Goal: Task Accomplishment & Management: Use online tool/utility

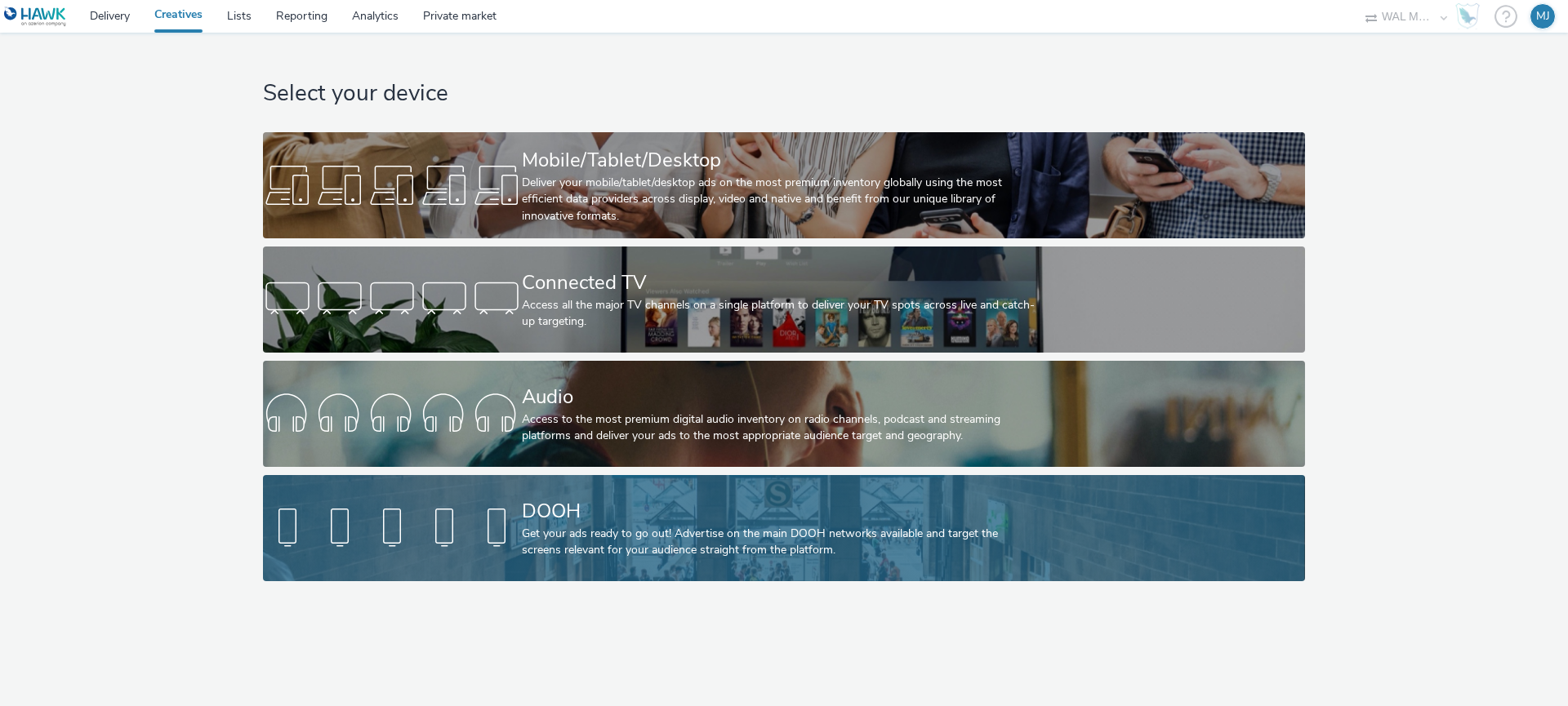
click at [431, 522] on div at bounding box center [392, 528] width 259 height 53
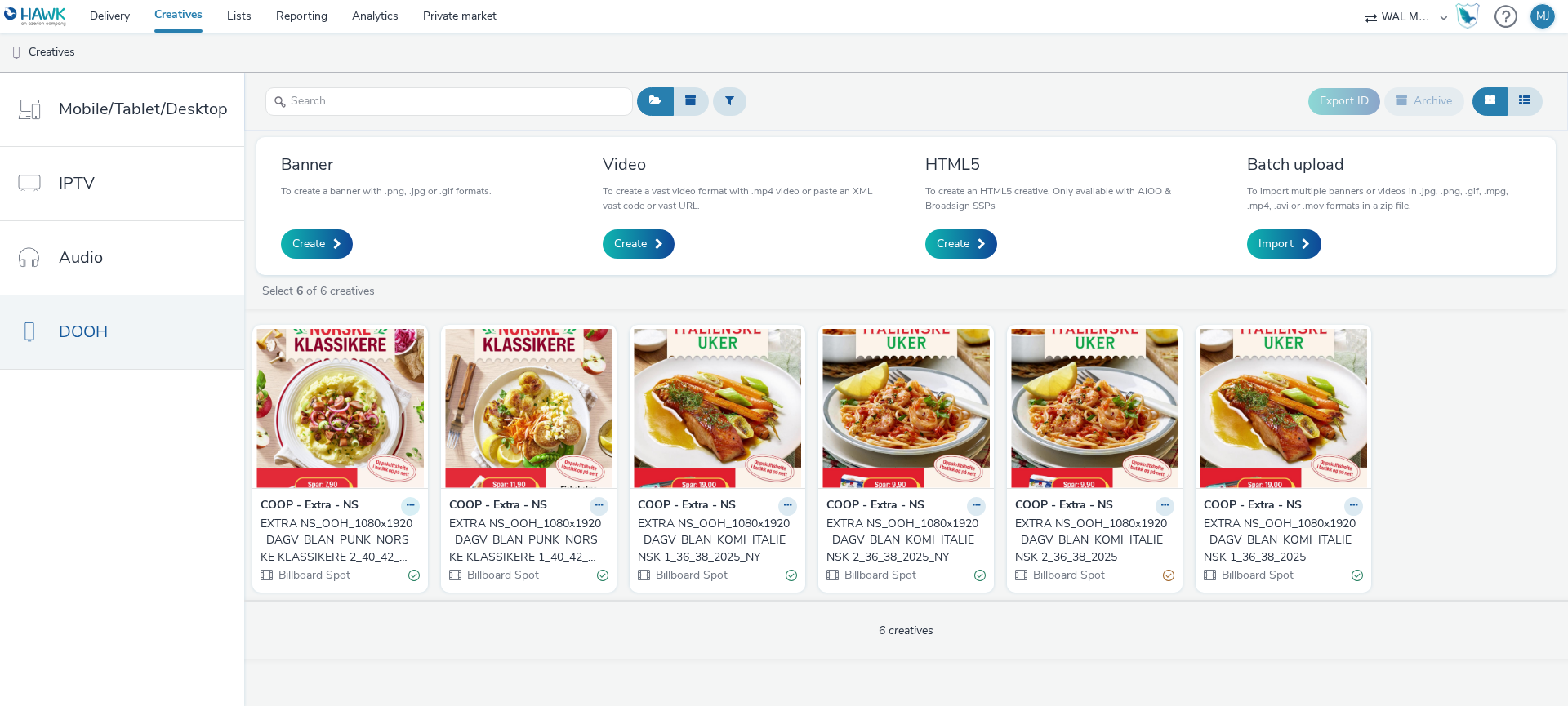
click at [408, 506] on icon at bounding box center [410, 505] width 7 height 10
click at [377, 537] on link "Edit" at bounding box center [359, 534] width 123 height 32
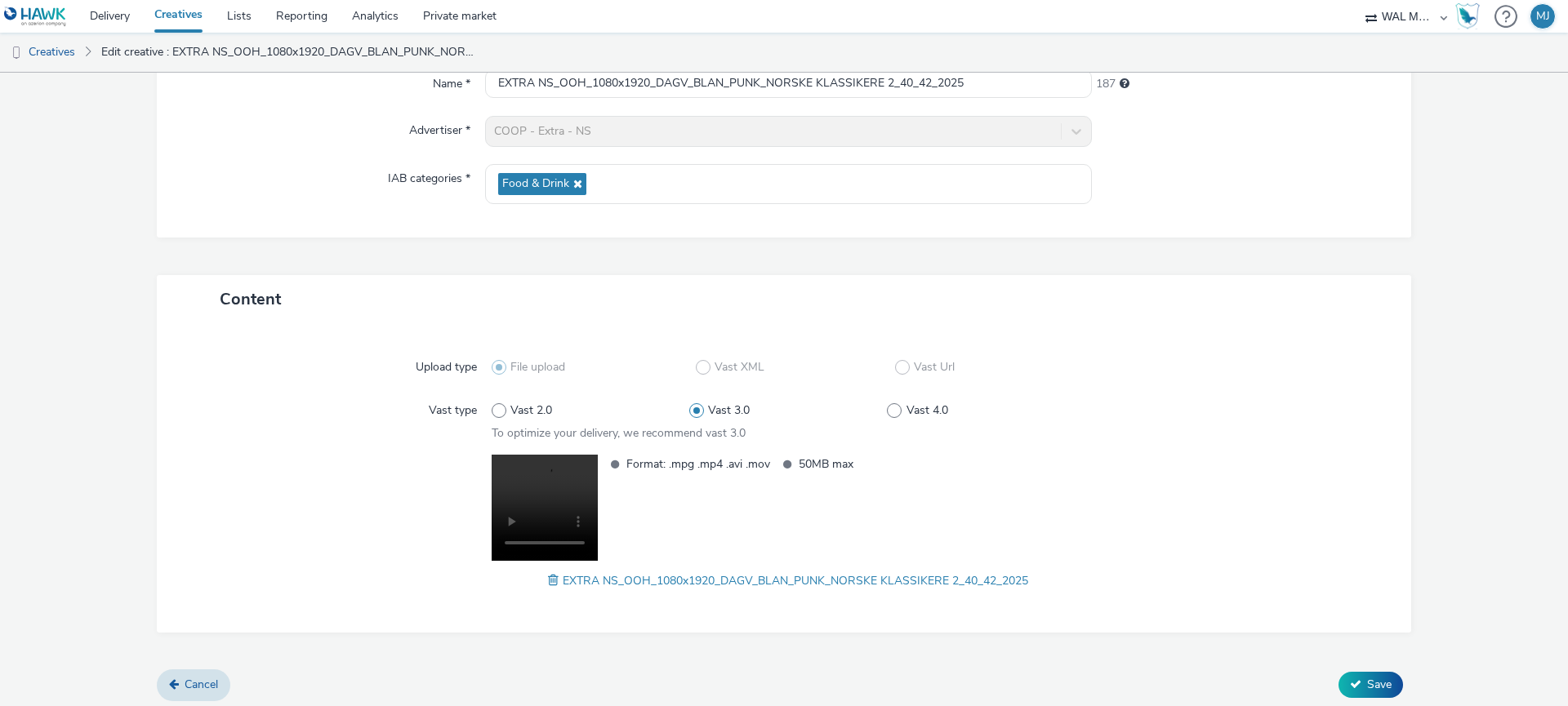
scroll to position [169, 0]
click at [663, 578] on span "EXTRA NS_OOH_1080x1920_DAGV_BLAN_PUNK_NORSKE KLASSIKERE 2_40_42_2025" at bounding box center [796, 578] width 466 height 16
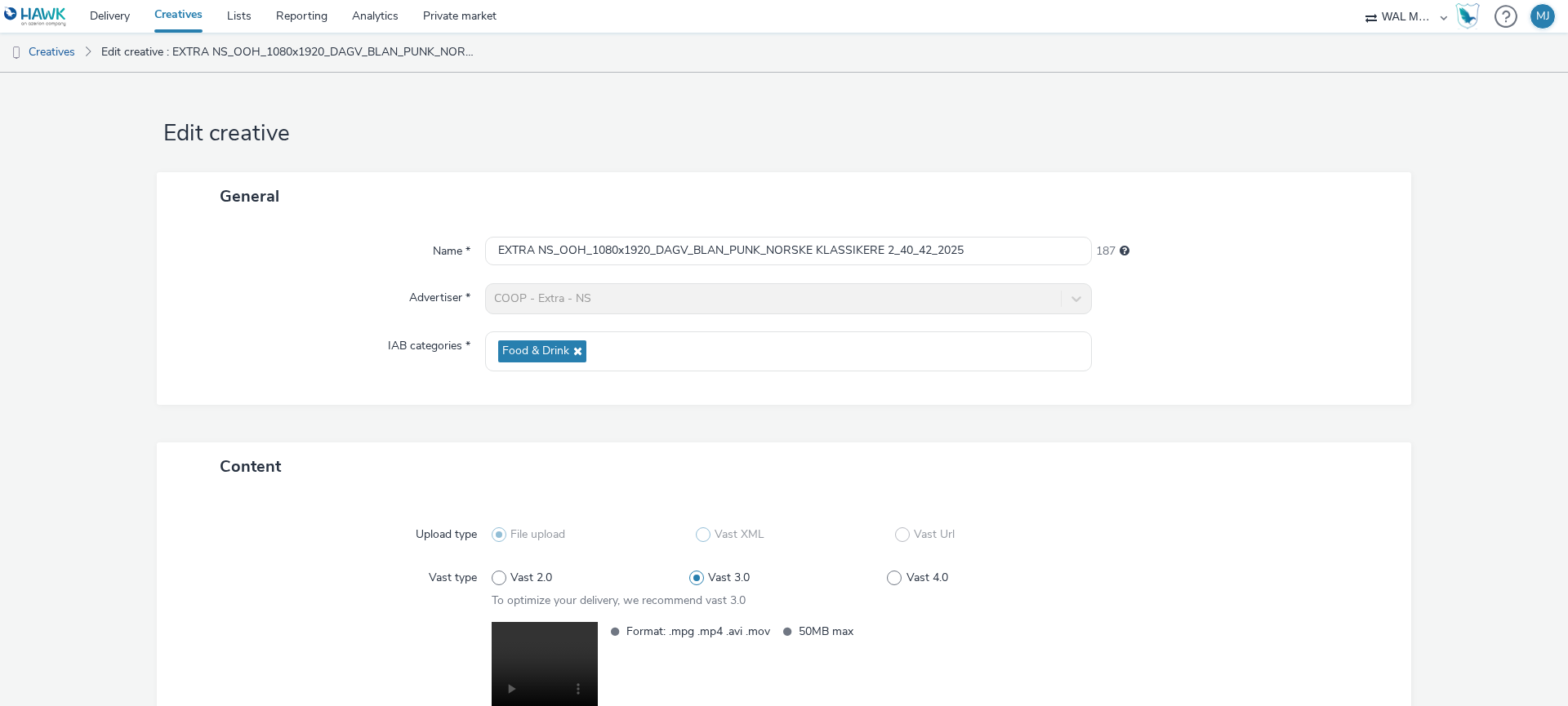
scroll to position [173, 0]
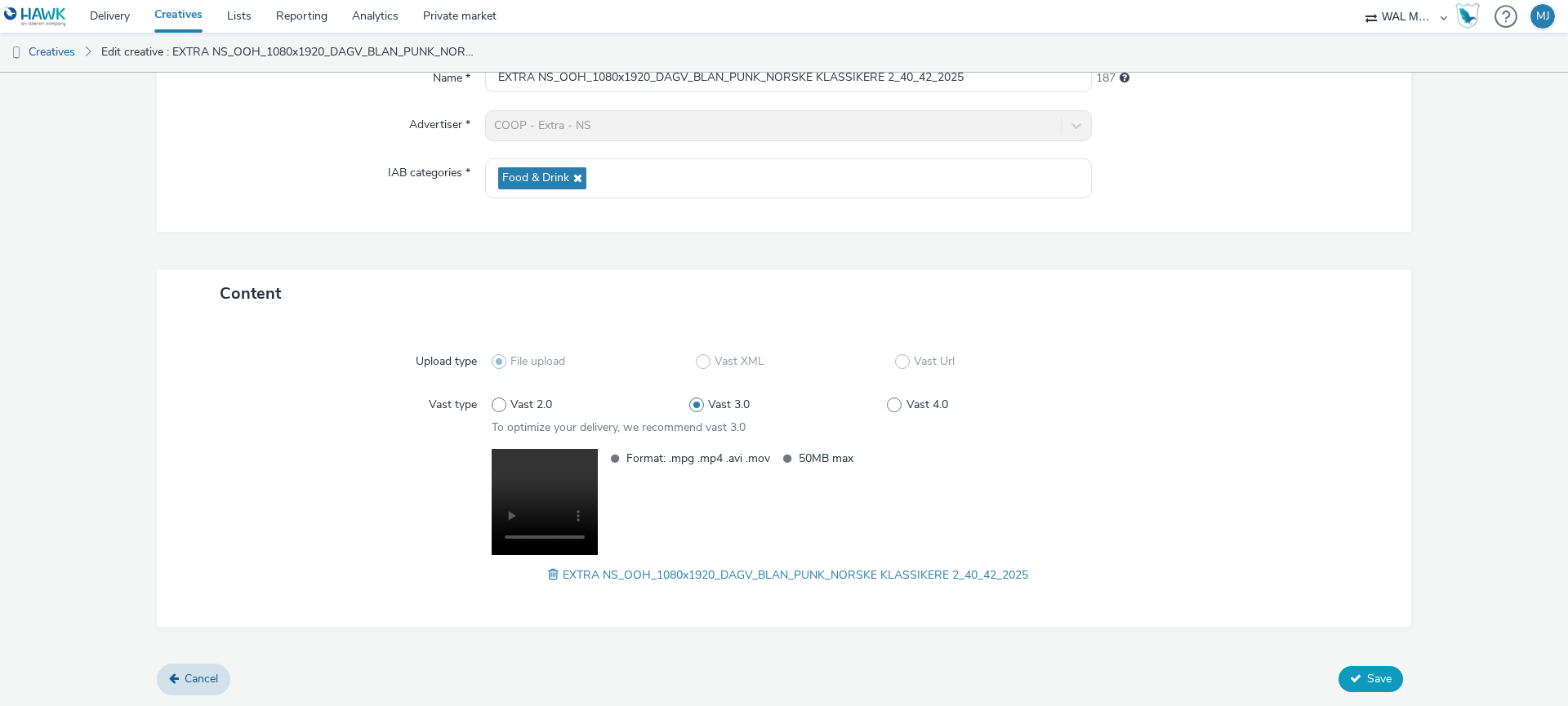
click at [1373, 683] on span "Save" at bounding box center [1379, 678] width 25 height 16
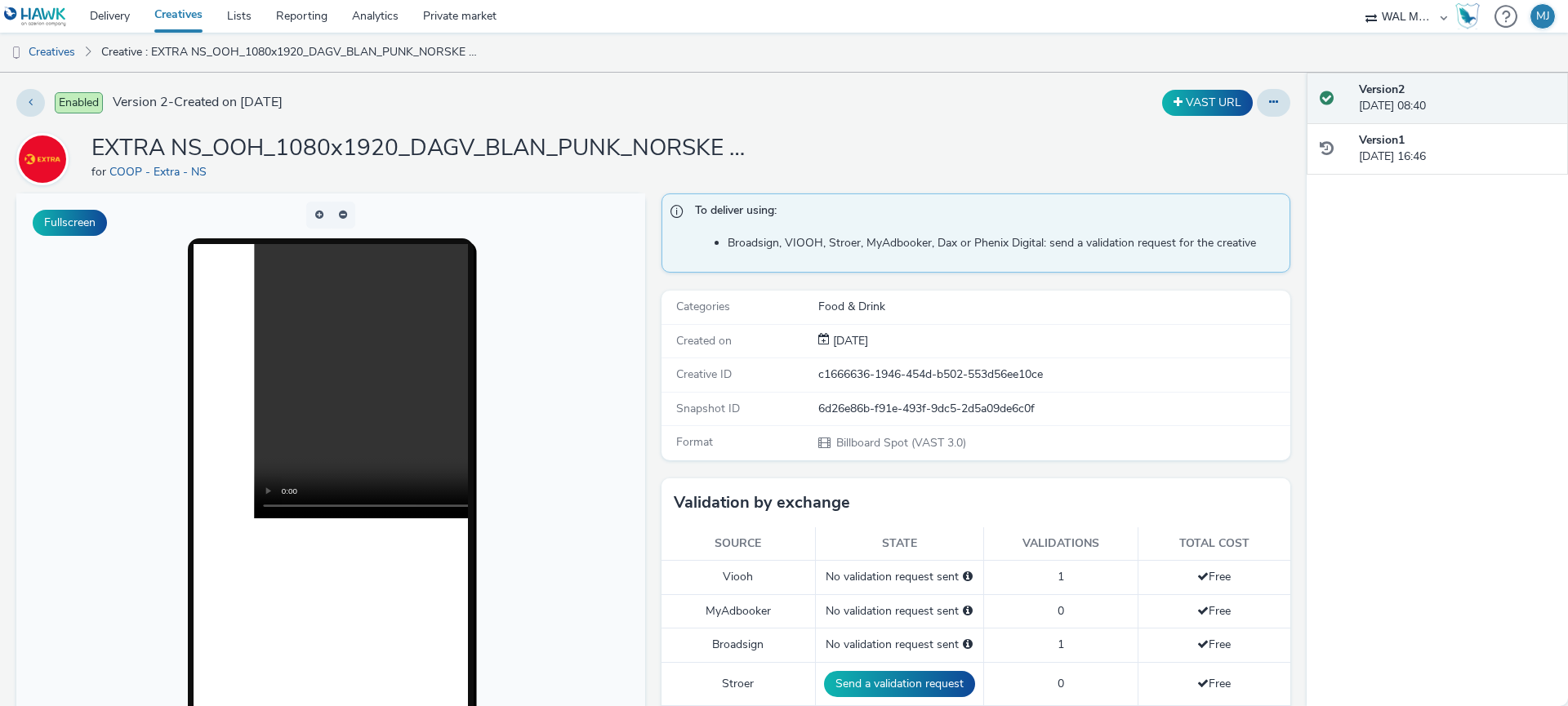
click at [171, 22] on link "Creatives" at bounding box center [178, 16] width 73 height 32
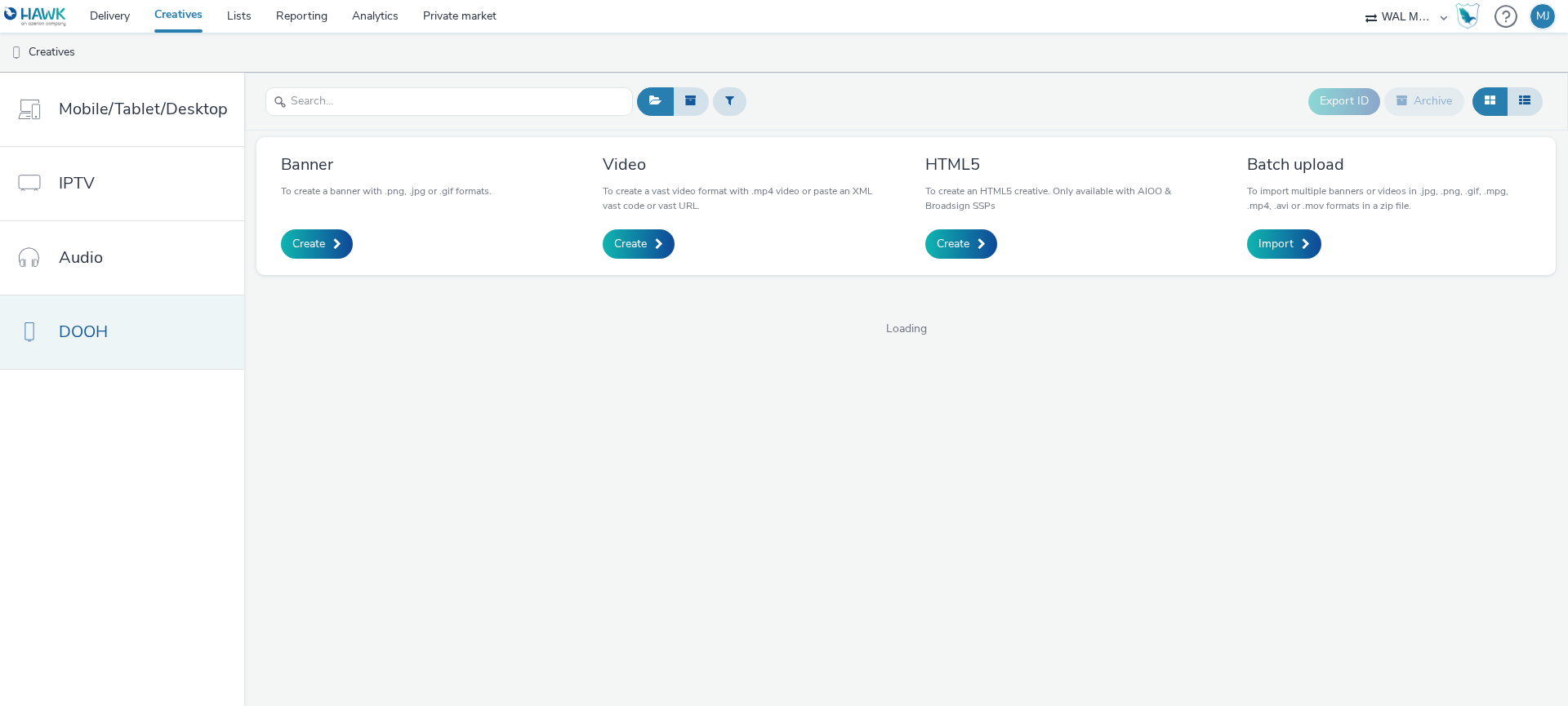
click at [129, 340] on link "DOOH" at bounding box center [122, 333] width 244 height 74
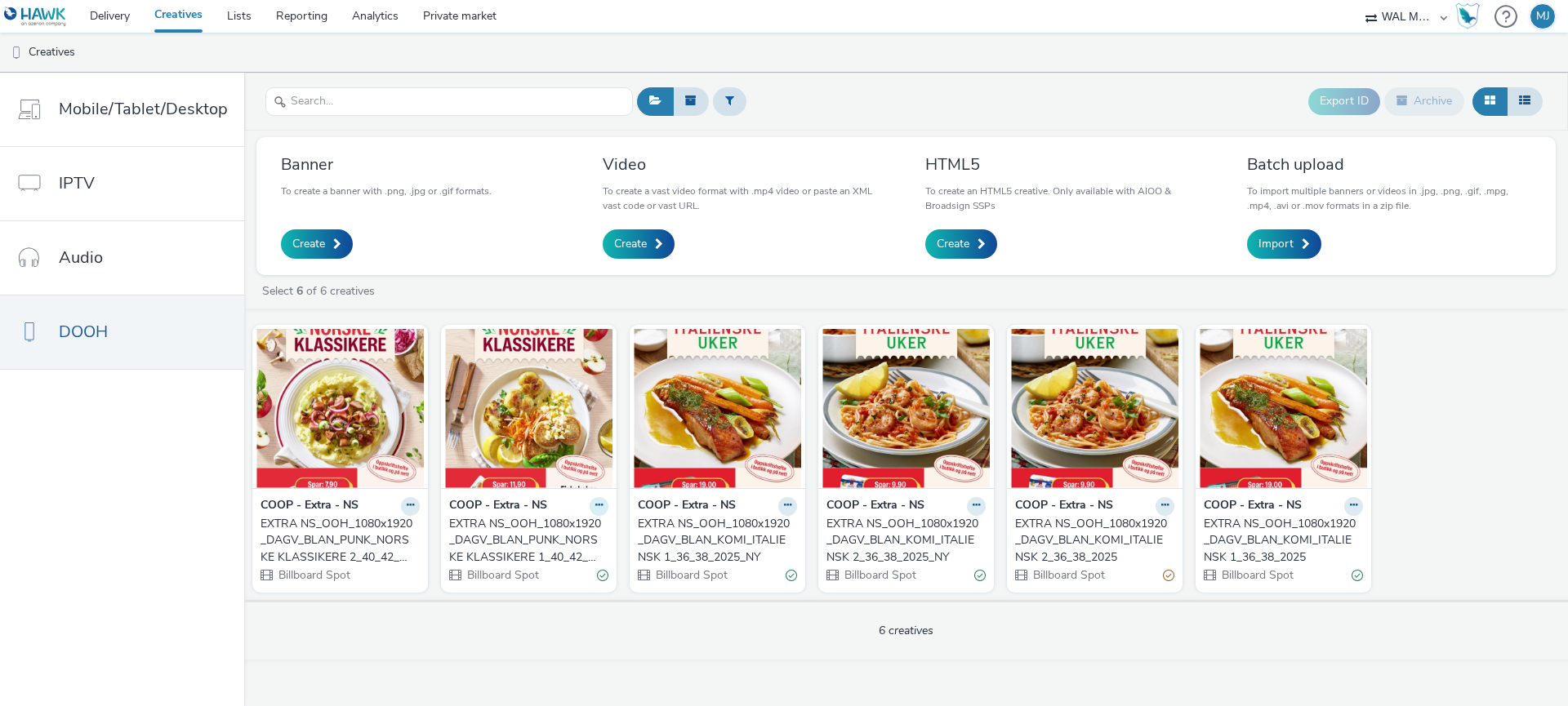
click at [595, 501] on icon at bounding box center [599, 505] width 7 height 10
click at [583, 530] on link "Edit" at bounding box center [547, 534] width 123 height 32
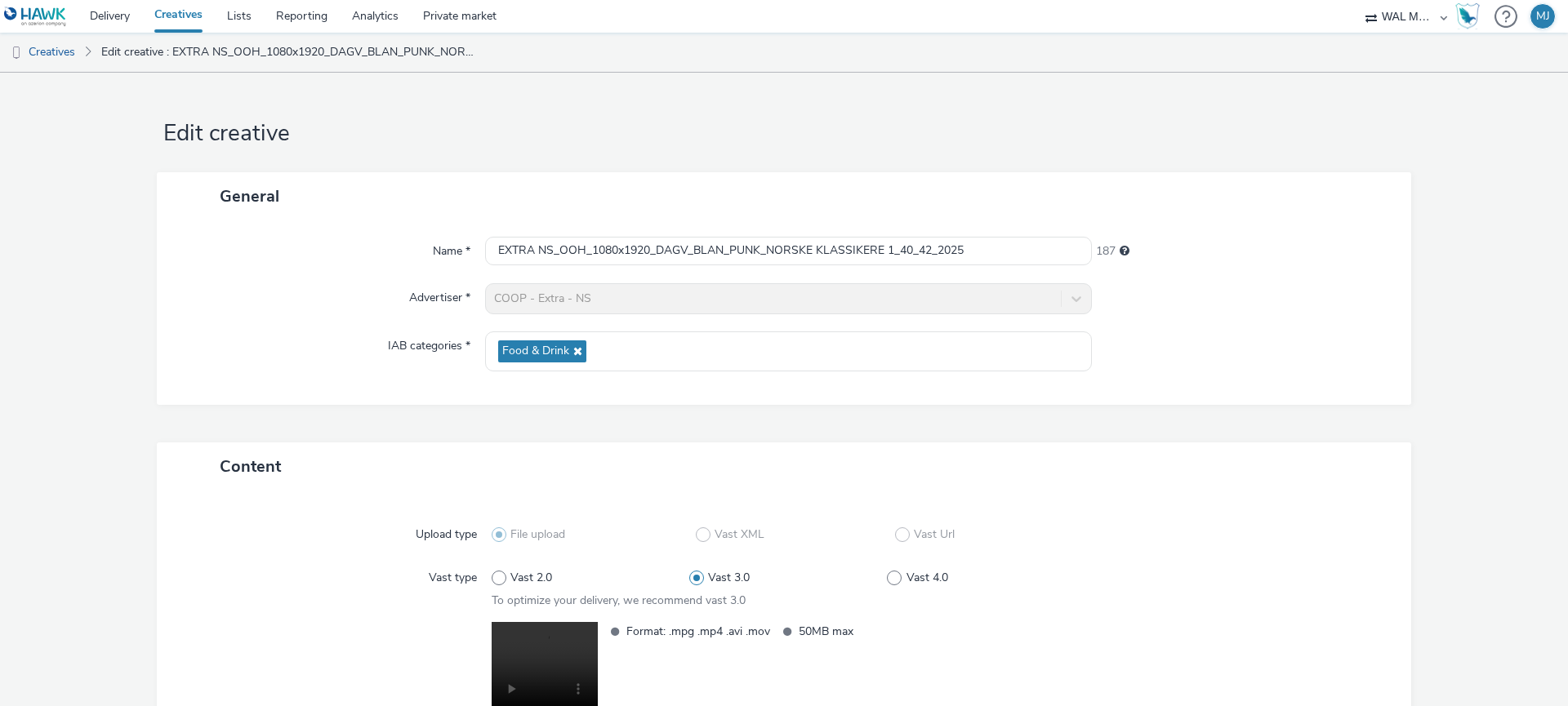
scroll to position [173, 0]
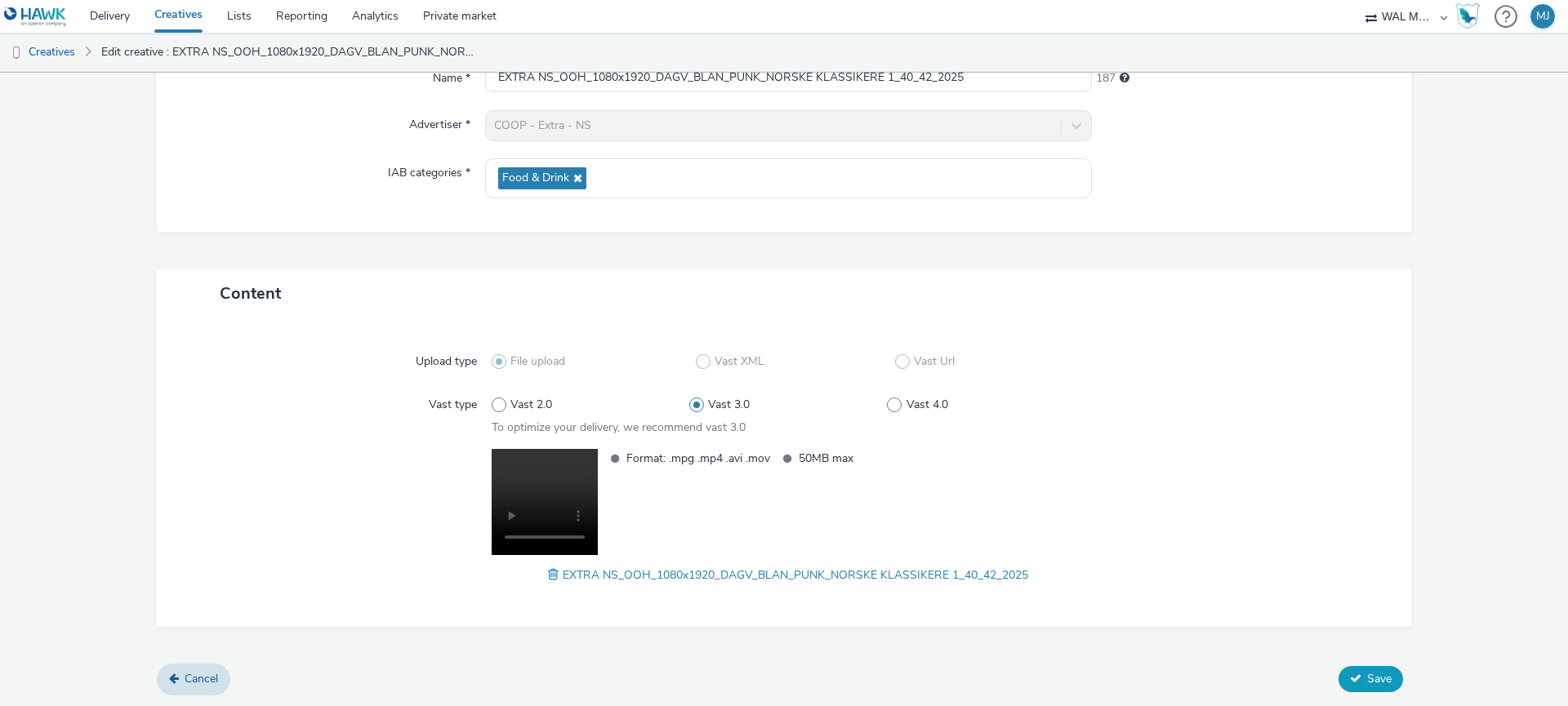
click at [1354, 668] on button "Save" at bounding box center [1371, 679] width 65 height 26
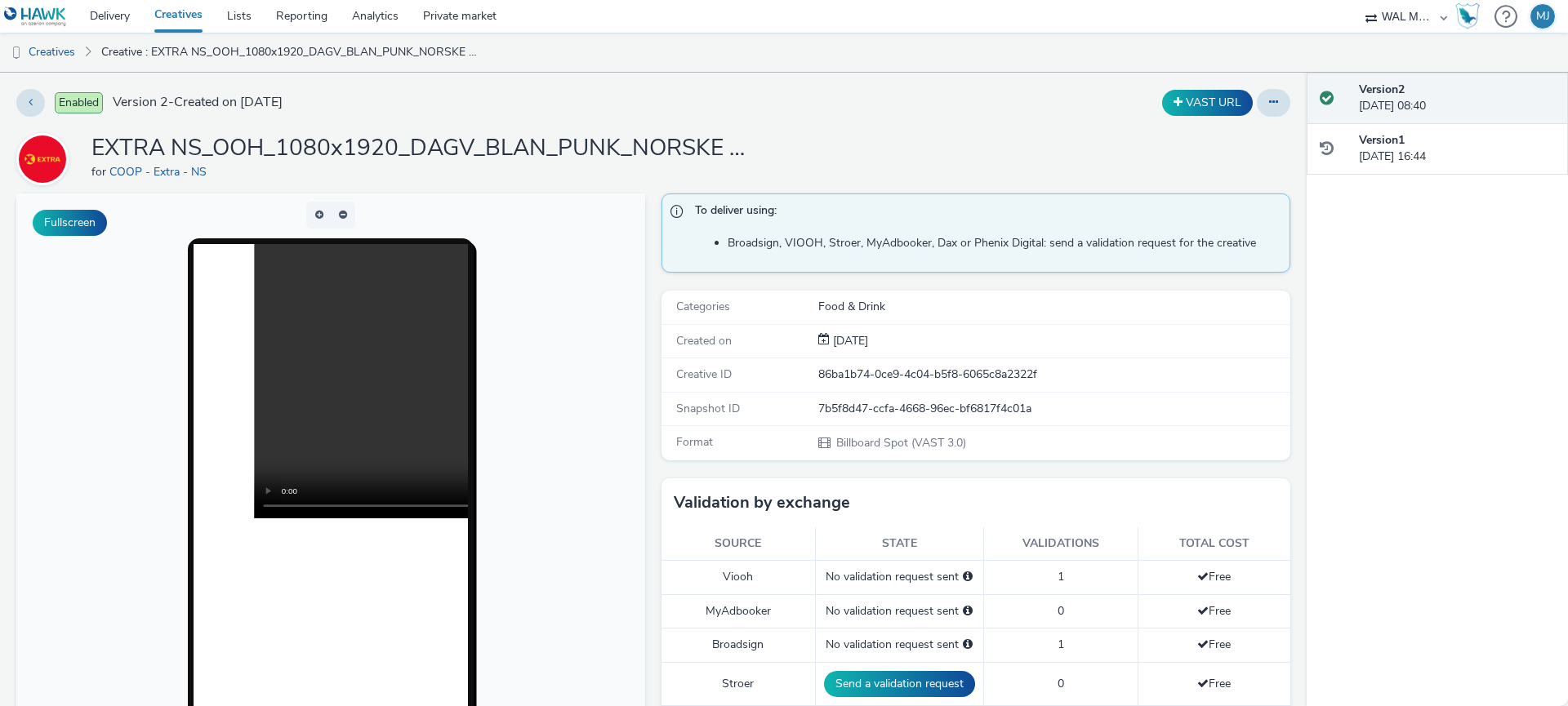
click at [187, 6] on link "Creatives" at bounding box center [178, 16] width 73 height 32
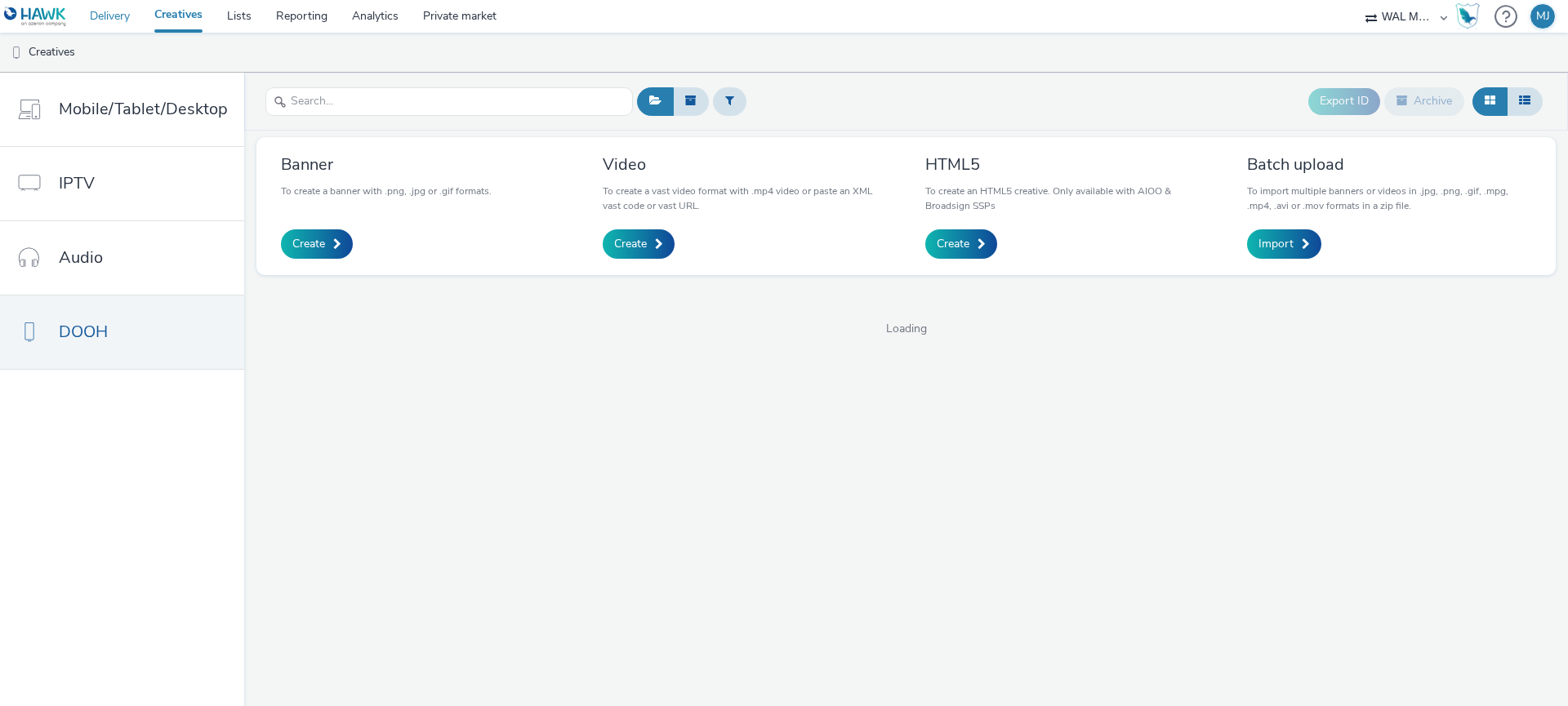
click at [106, 9] on link "Delivery" at bounding box center [110, 16] width 65 height 32
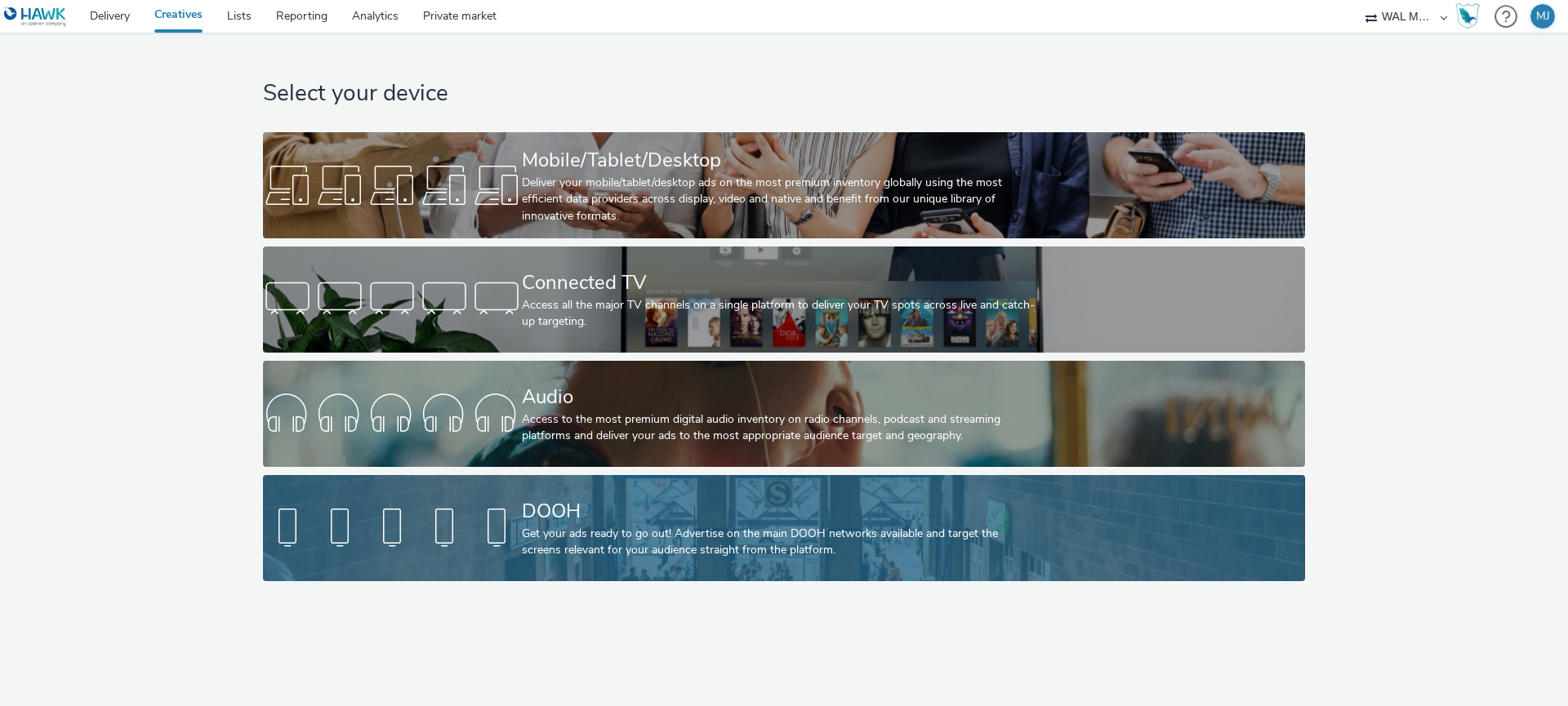
click at [361, 555] on link "DOOH Get your ads ready to go out! Advertise on the main DOOH networks availabl…" at bounding box center [783, 528] width 1041 height 106
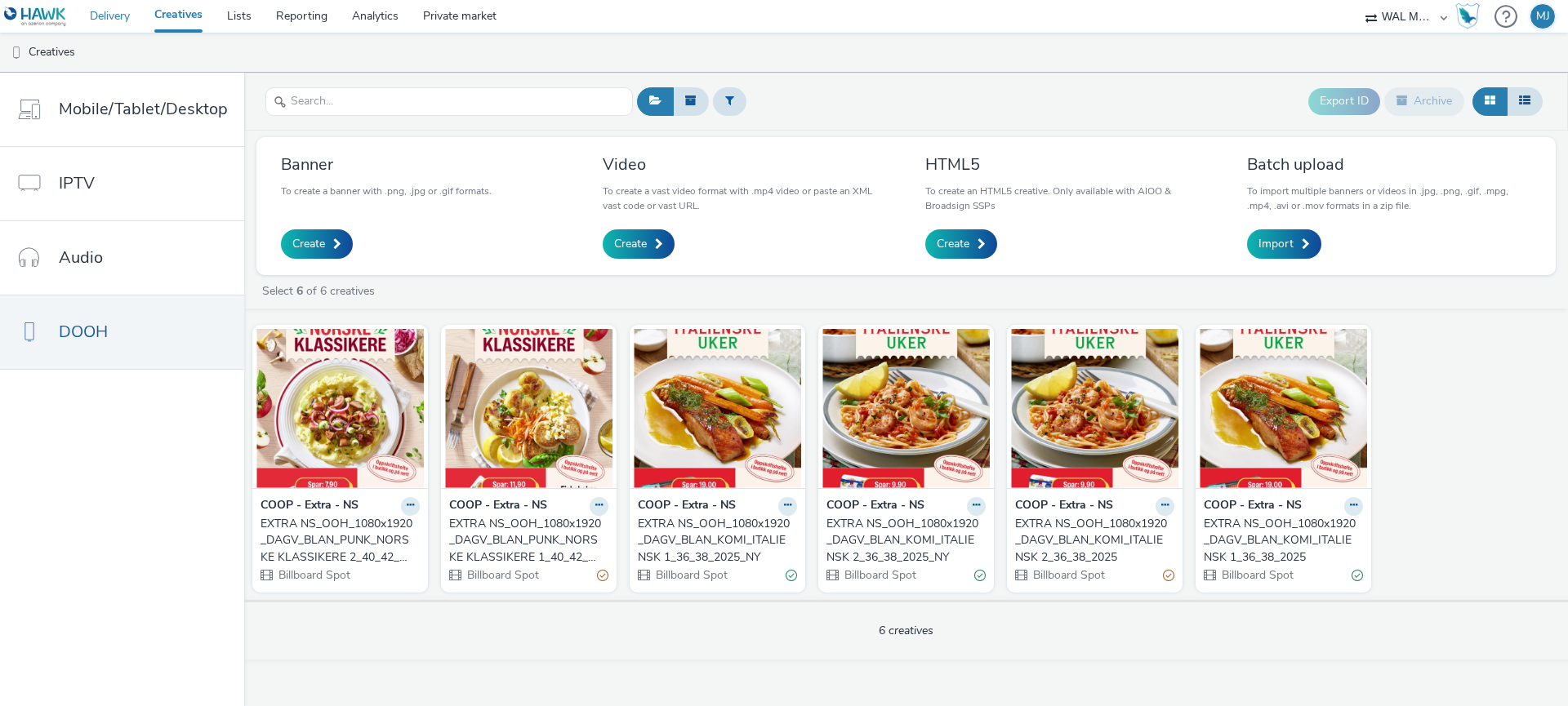
click at [104, 15] on link "Delivery" at bounding box center [110, 16] width 65 height 32
